Goal: Task Accomplishment & Management: Manage account settings

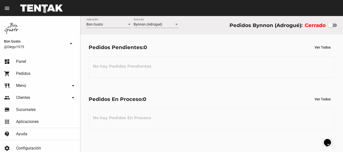
click at [329, 25] on div at bounding box center [330, 25] width 5 height 5
click at [330, 27] on input "checkbox" at bounding box center [330, 27] width 0 height 0
checkbox input "true"
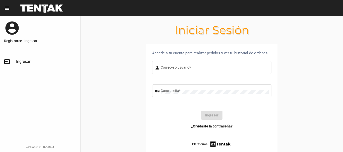
type input "diego1975"
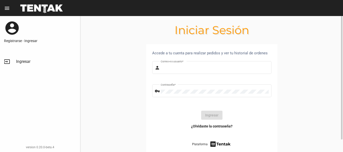
type input "diego1975"
click at [213, 116] on button "Ingresar" at bounding box center [211, 115] width 21 height 9
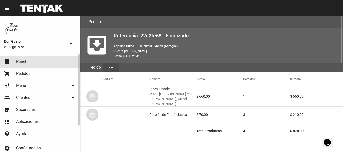
click at [40, 59] on link "dashboard Panel" at bounding box center [40, 62] width 80 height 12
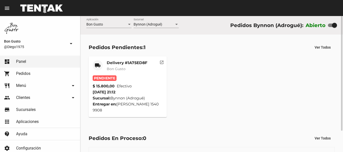
click at [158, 61] on button "open_in_new" at bounding box center [162, 61] width 10 height 10
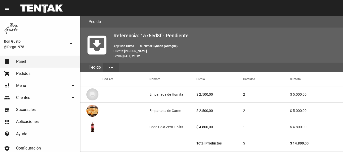
scroll to position [257, 0]
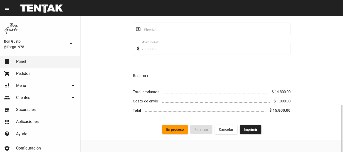
click at [180, 132] on span "En proceso" at bounding box center [175, 130] width 18 height 4
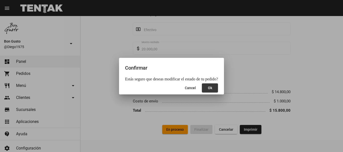
click at [207, 91] on button "Ok" at bounding box center [210, 88] width 16 height 9
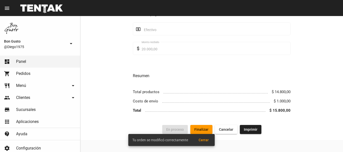
scroll to position [0, 0]
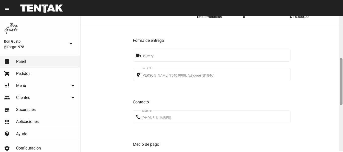
drag, startPoint x: 341, startPoint y: 50, endPoint x: 322, endPoint y: 73, distance: 29.7
click at [335, 93] on div "Pedido move_to_inbox Referencia: 1a75ed8f - En Proceso App: Bon Gusto Sucursal:…" at bounding box center [211, 84] width 263 height 136
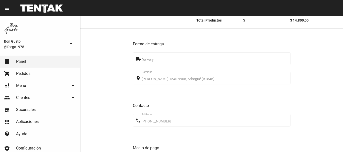
scroll to position [257, 0]
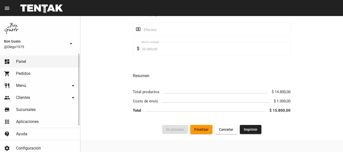
click at [59, 63] on link "dashboard Panel" at bounding box center [40, 62] width 80 height 12
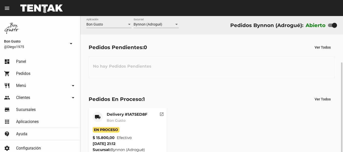
scroll to position [25, 0]
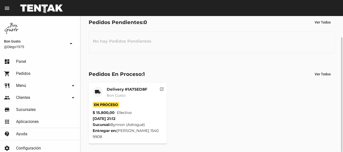
click at [163, 90] on mat-icon "open_in_new" at bounding box center [161, 88] width 5 height 5
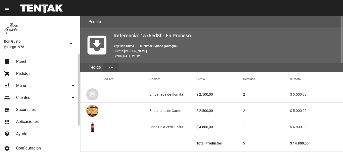
click at [50, 63] on link "dashboard Panel" at bounding box center [40, 62] width 80 height 12
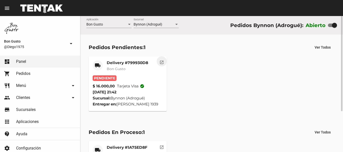
click at [164, 63] on button "open_in_new" at bounding box center [162, 61] width 10 height 10
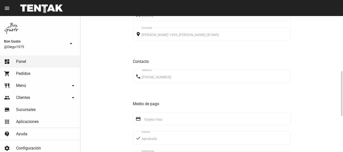
scroll to position [277, 0]
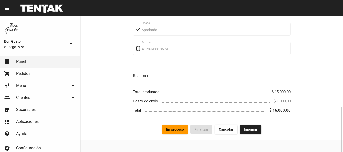
click at [175, 128] on span "En proceso" at bounding box center [175, 130] width 18 height 4
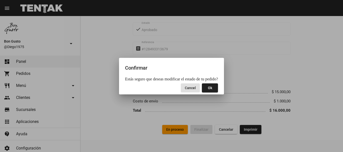
click at [209, 87] on span "Ok" at bounding box center [210, 88] width 4 height 4
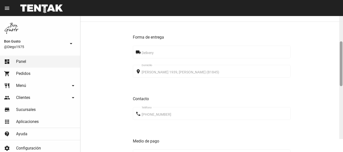
scroll to position [133, 0]
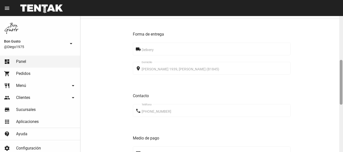
drag, startPoint x: 340, startPoint y: 42, endPoint x: 323, endPoint y: 82, distance: 43.4
click at [328, 85] on div "Pedido move_to_inbox Referencia: 799930d8 - En Proceso App: Bon Gusto Sucursal:…" at bounding box center [211, 84] width 263 height 136
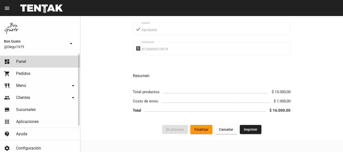
click at [48, 63] on link "dashboard Panel" at bounding box center [40, 62] width 80 height 12
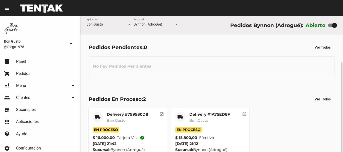
scroll to position [25, 0]
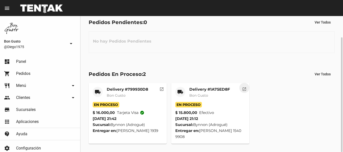
click at [244, 88] on mat-icon "open_in_new" at bounding box center [244, 88] width 5 height 5
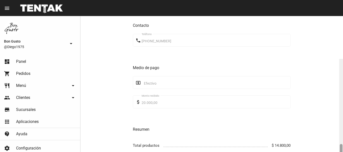
scroll to position [257, 0]
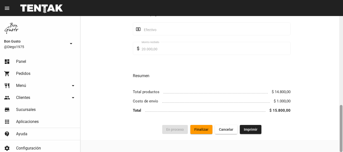
drag, startPoint x: 341, startPoint y: 52, endPoint x: 335, endPoint y: 147, distance: 94.6
click at [335, 147] on div "Pedido move_to_inbox Referencia: 1a75ed8f - En Proceso App: Bon Gusto Sucursal:…" at bounding box center [211, 84] width 263 height 136
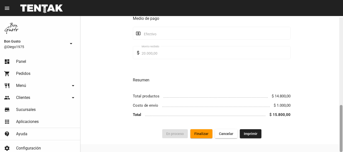
scroll to position [254, 0]
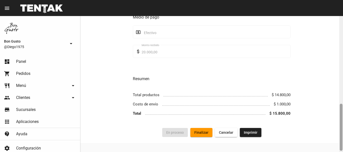
drag, startPoint x: 341, startPoint y: 52, endPoint x: 332, endPoint y: 140, distance: 88.6
click at [332, 140] on div "Pedido move_to_inbox Referencia: 1a75ed8f - En Proceso App: Bon Gusto Sucursal:…" at bounding box center [211, 84] width 263 height 136
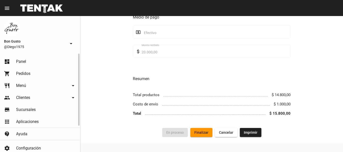
click at [56, 65] on link "dashboard Panel" at bounding box center [40, 62] width 80 height 12
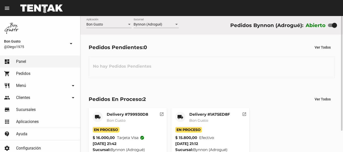
scroll to position [25, 0]
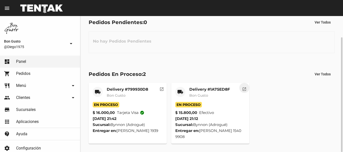
click at [241, 90] on button "open_in_new" at bounding box center [244, 88] width 10 height 10
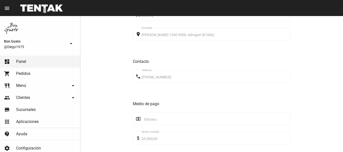
scroll to position [257, 0]
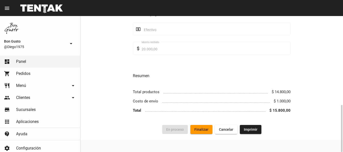
click at [201, 134] on button "Finalizar" at bounding box center [201, 129] width 22 height 9
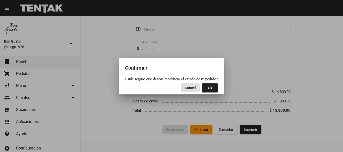
click at [208, 86] on button "Ok" at bounding box center [210, 88] width 16 height 9
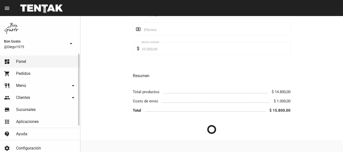
click at [39, 61] on link "dashboard Panel" at bounding box center [40, 62] width 80 height 12
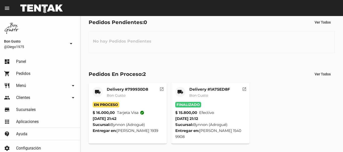
scroll to position [19, 0]
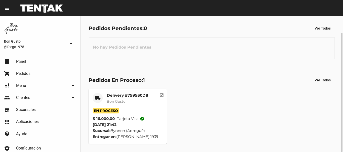
click at [161, 100] on mat-card-header "local_shipping Delivery #799930D8 Bon Gusto" at bounding box center [128, 100] width 70 height 15
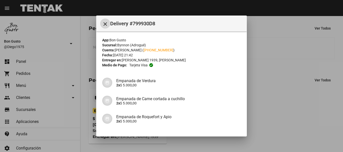
scroll to position [46, 0]
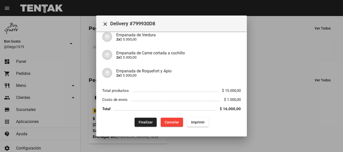
click at [274, 128] on div at bounding box center [171, 76] width 343 height 152
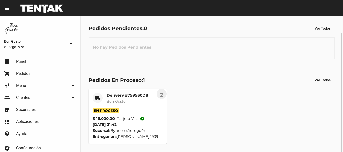
click at [159, 92] on button "open_in_new" at bounding box center [162, 94] width 10 height 10
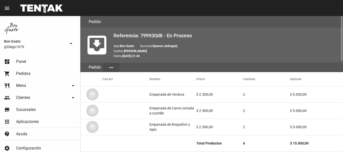
scroll to position [277, 0]
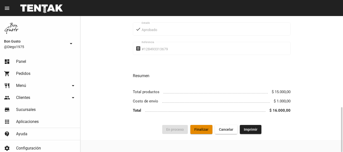
click at [200, 128] on span "Finalizar" at bounding box center [201, 130] width 14 height 4
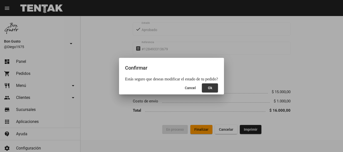
click at [208, 90] on span "Ok" at bounding box center [210, 88] width 4 height 4
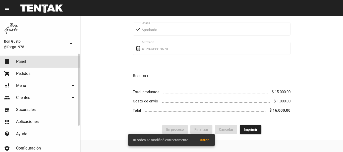
click at [41, 60] on link "dashboard Panel" at bounding box center [40, 62] width 80 height 12
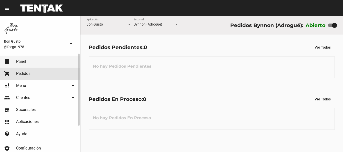
click at [42, 72] on link "shopping_cart Pedidos" at bounding box center [40, 74] width 80 height 12
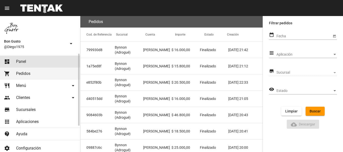
click at [25, 58] on link "dashboard Panel" at bounding box center [40, 62] width 80 height 12
